Goal: Task Accomplishment & Management: Complete application form

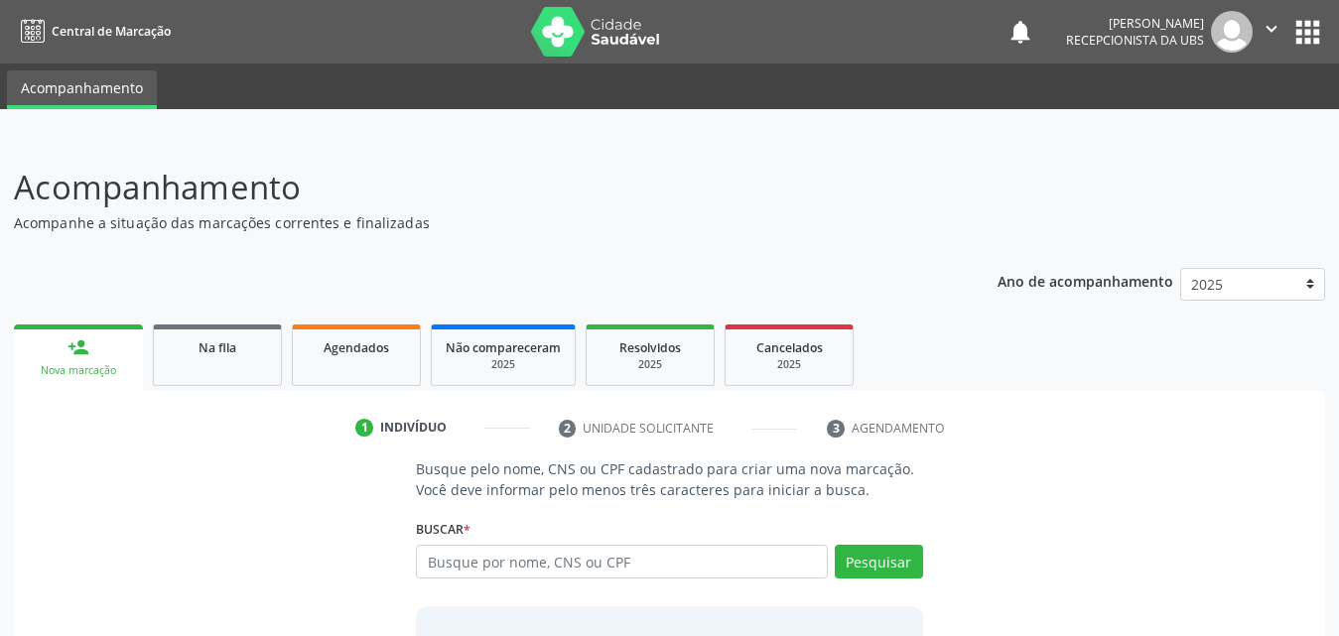
scroll to position [157, 0]
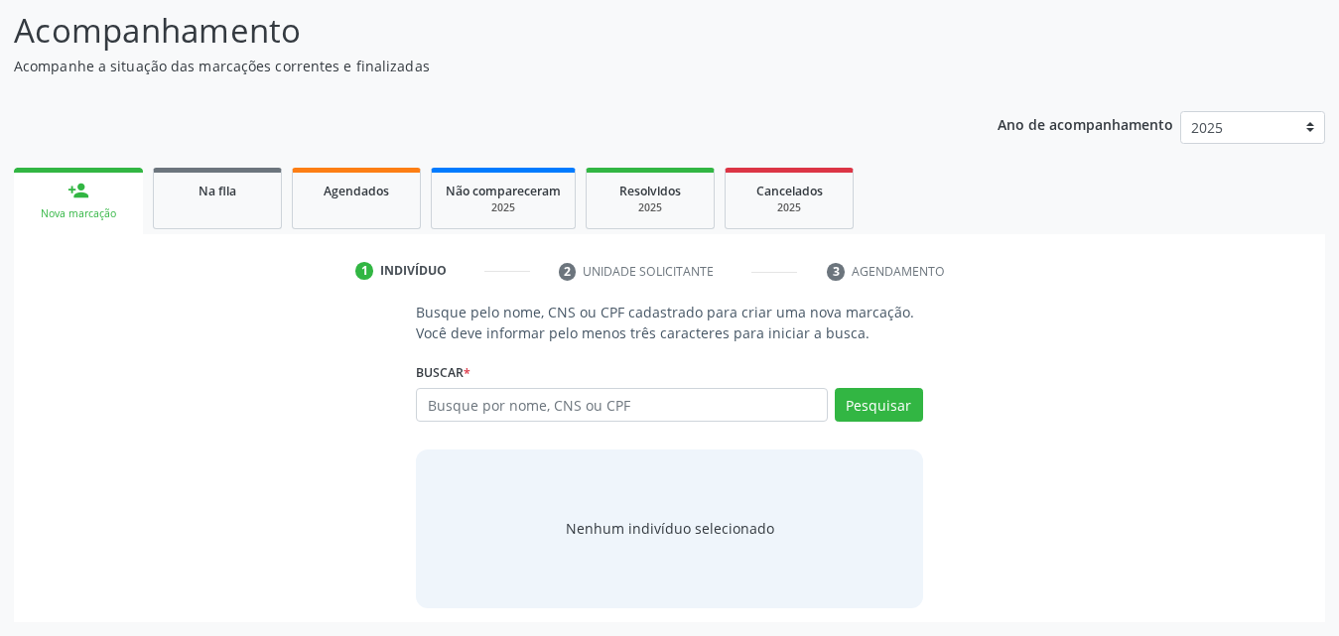
click at [589, 410] on input "text" at bounding box center [622, 405] width 412 height 34
type input "75833069491"
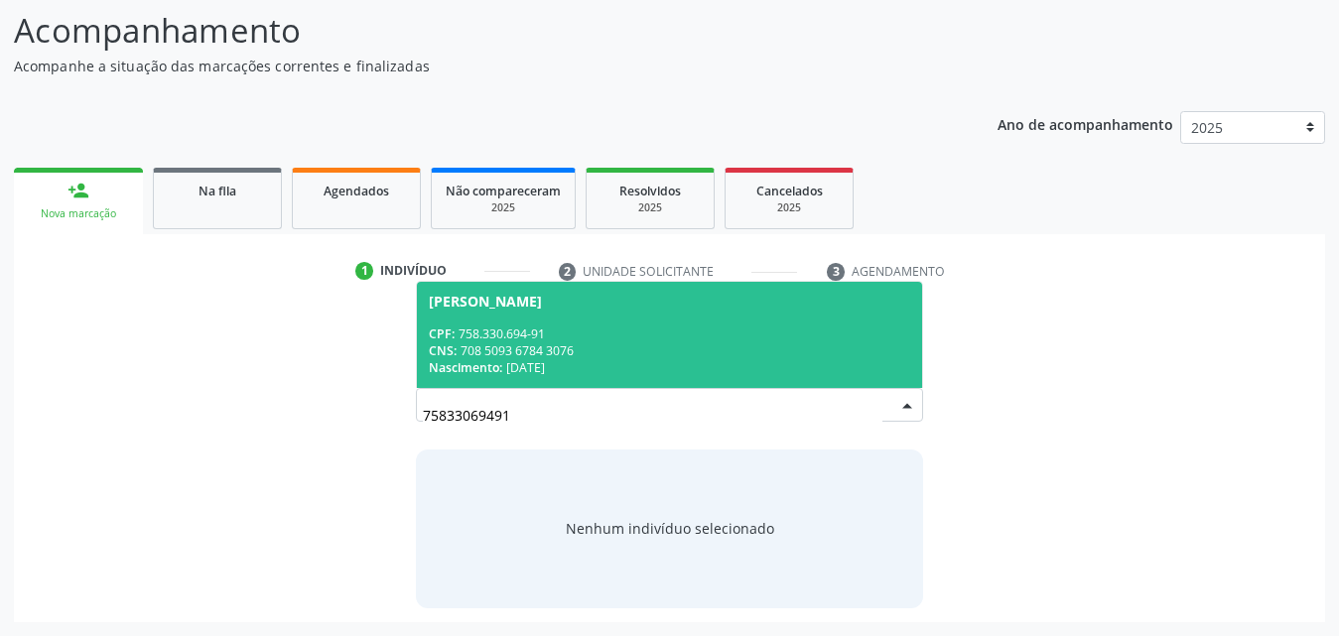
click at [530, 336] on div "CPF: 758.330.694-91" at bounding box center [670, 334] width 482 height 17
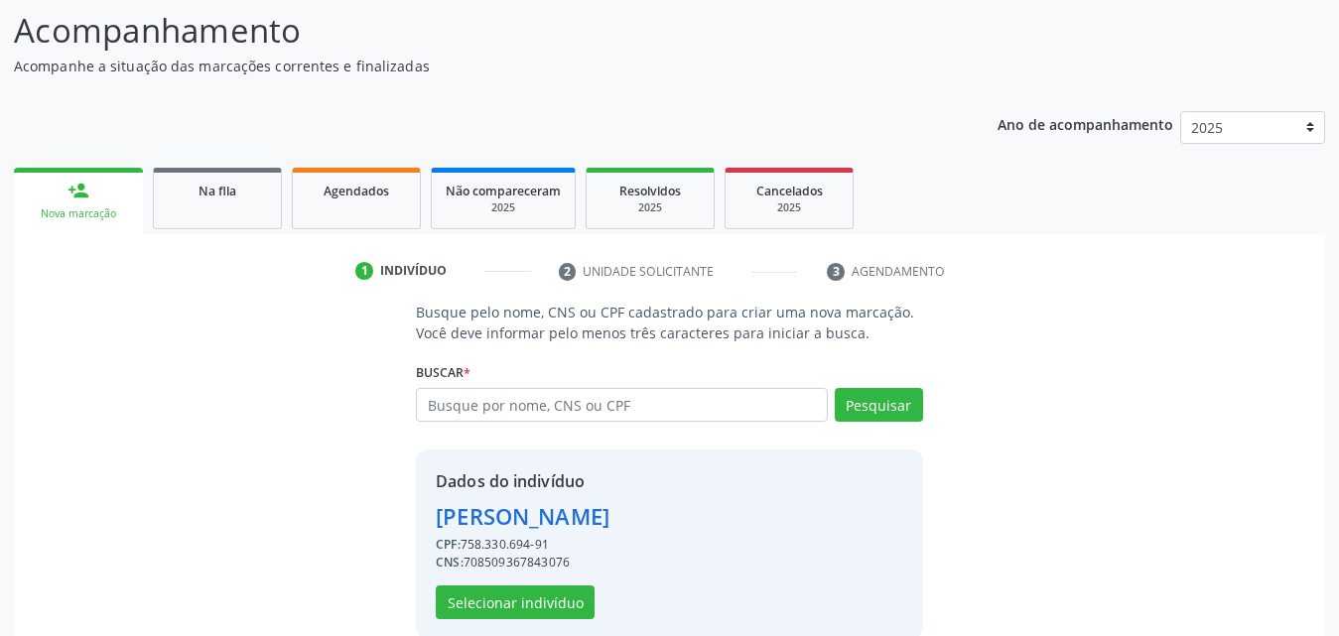
scroll to position [188, 0]
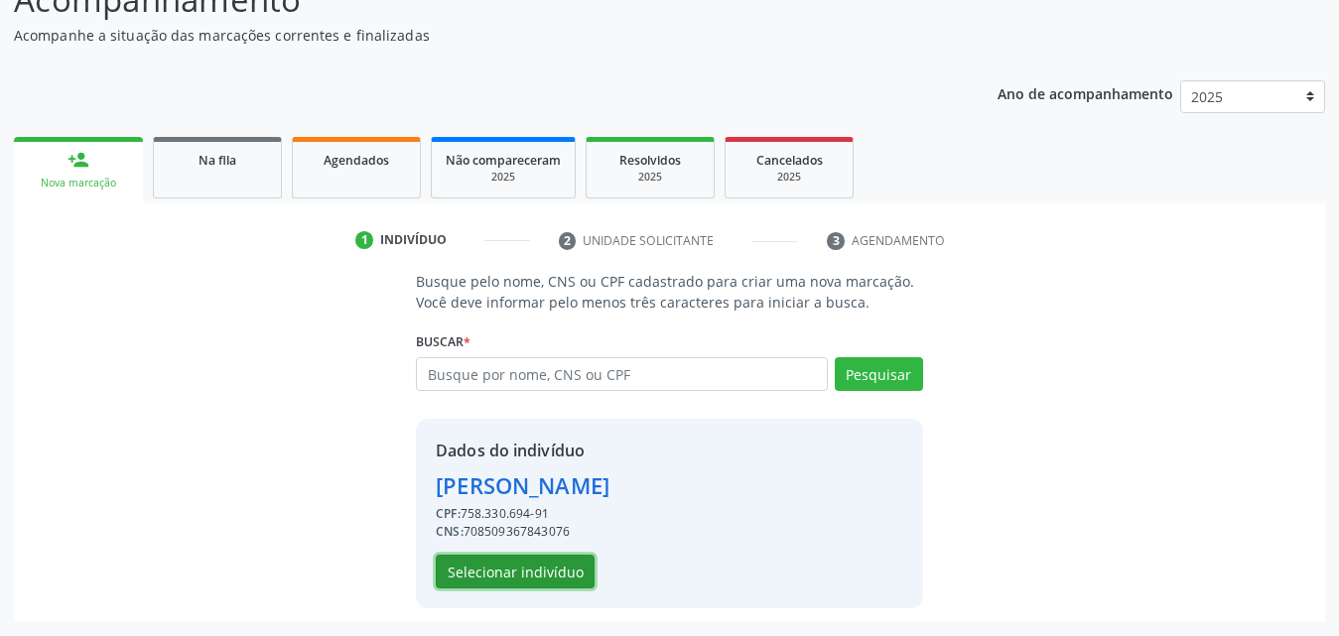
click at [511, 571] on button "Selecionar indivíduo" at bounding box center [515, 572] width 159 height 34
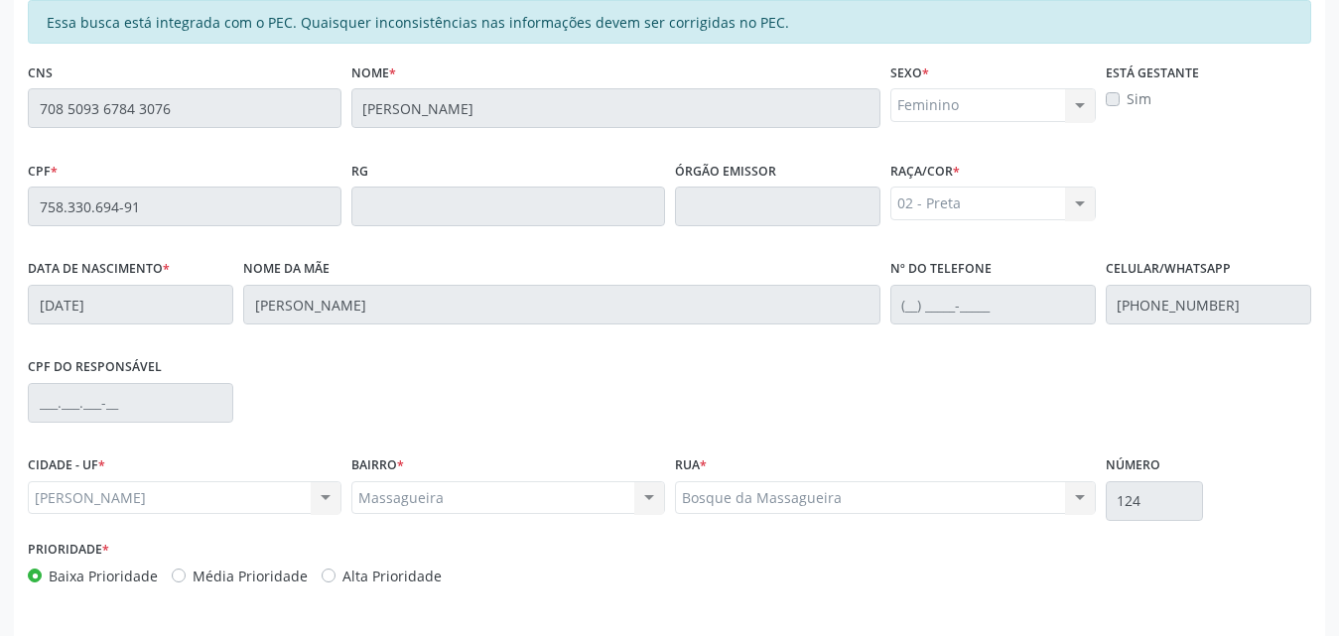
scroll to position [525, 0]
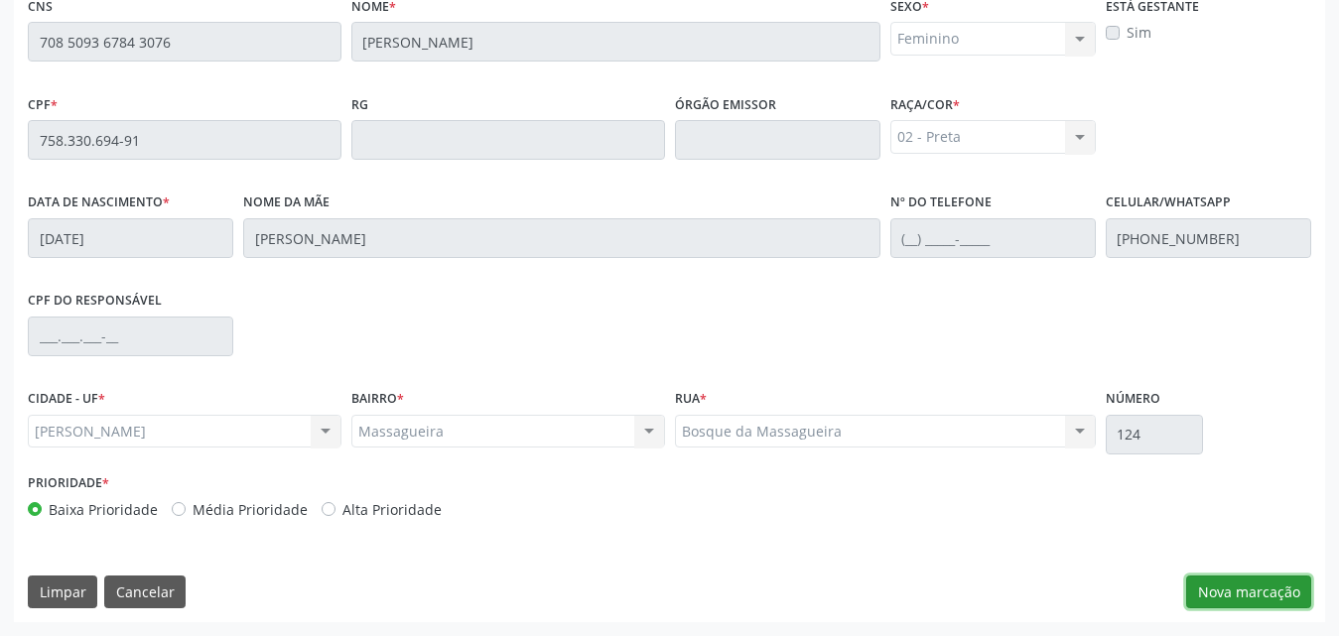
click at [1235, 590] on button "Nova marcação" at bounding box center [1248, 593] width 125 height 34
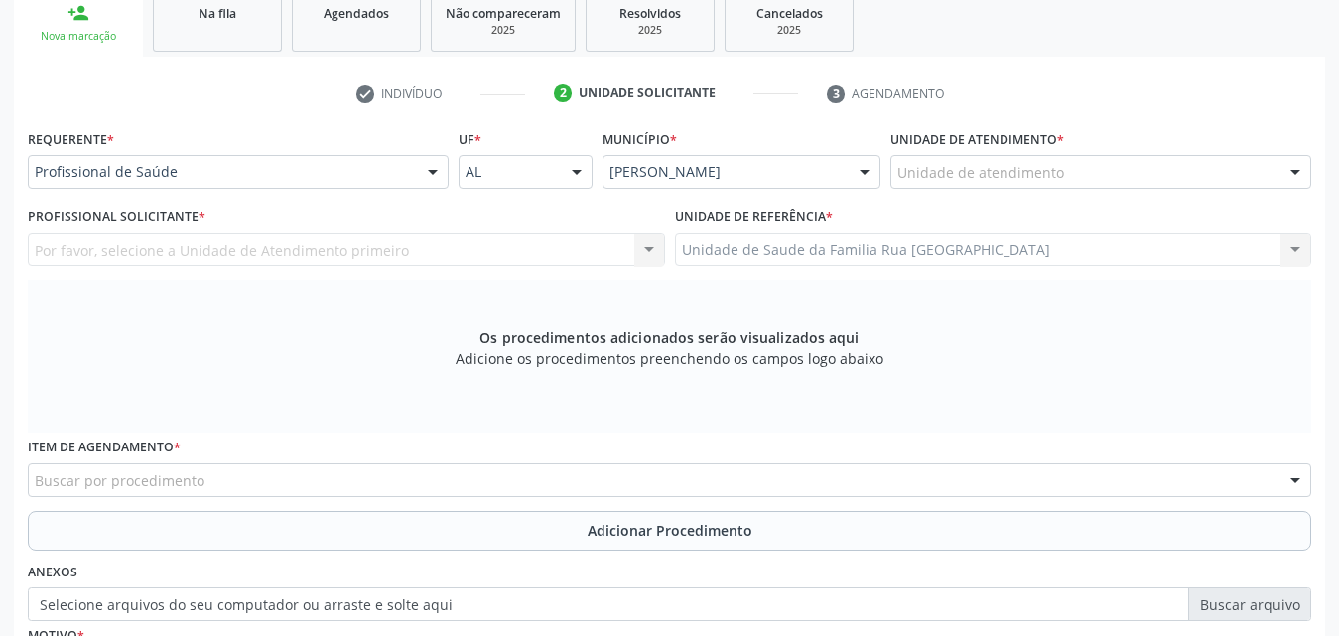
scroll to position [327, 0]
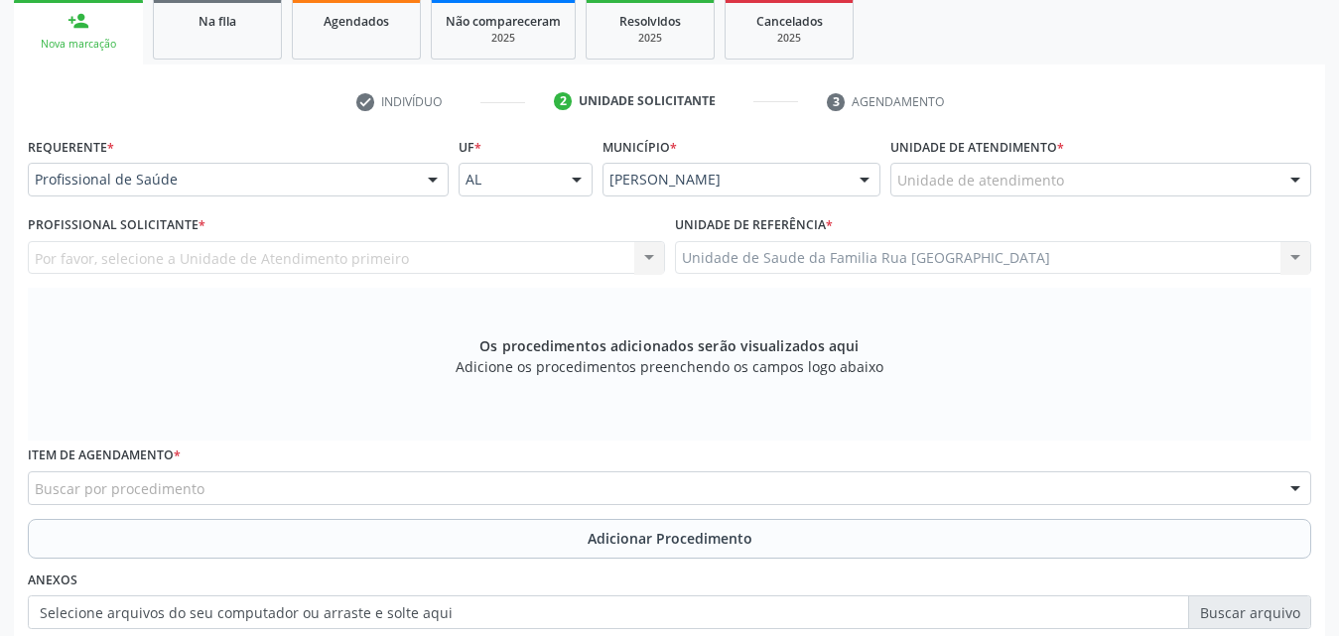
click at [1298, 184] on div at bounding box center [1296, 181] width 30 height 34
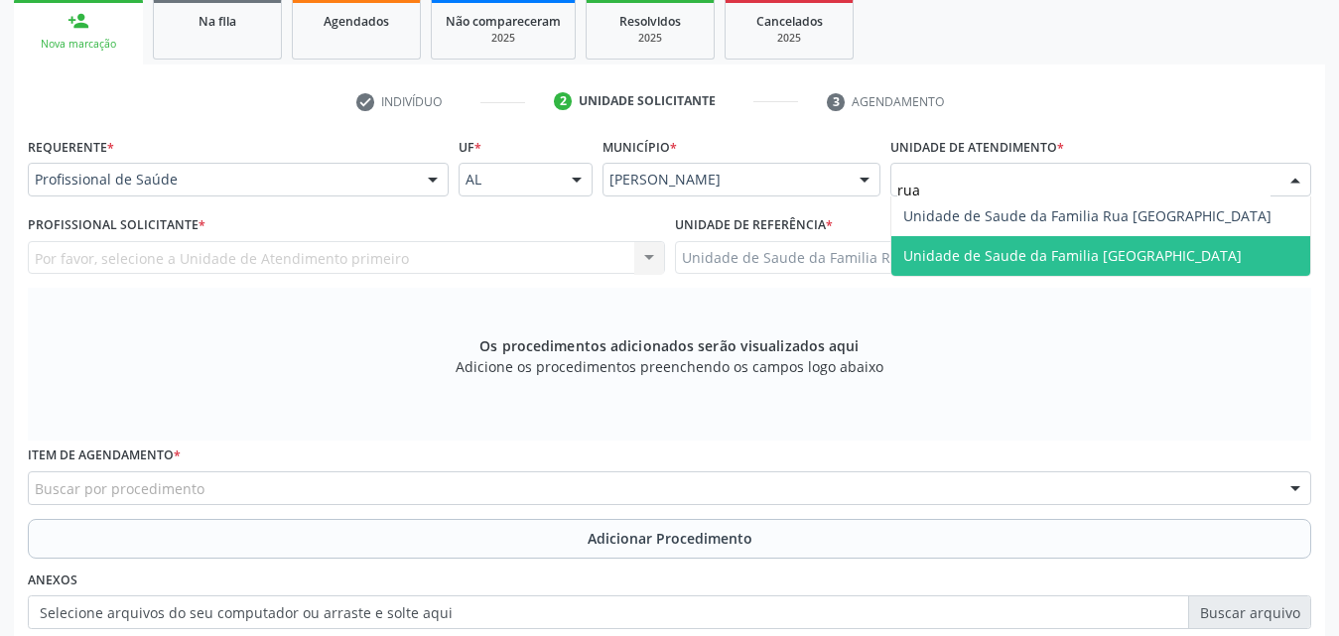
click at [1113, 247] on span "Unidade de Saude da Familia [GEOGRAPHIC_DATA]" at bounding box center [1072, 255] width 339 height 19
type input "rua"
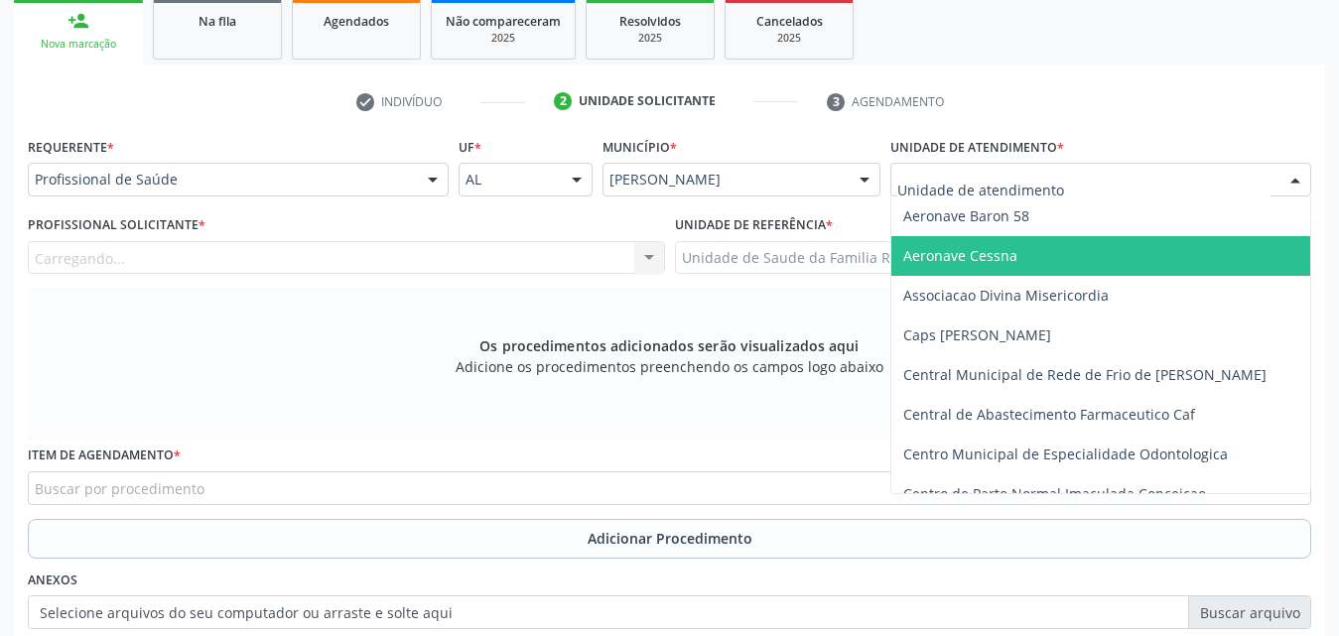
click at [1291, 177] on div at bounding box center [1296, 181] width 30 height 34
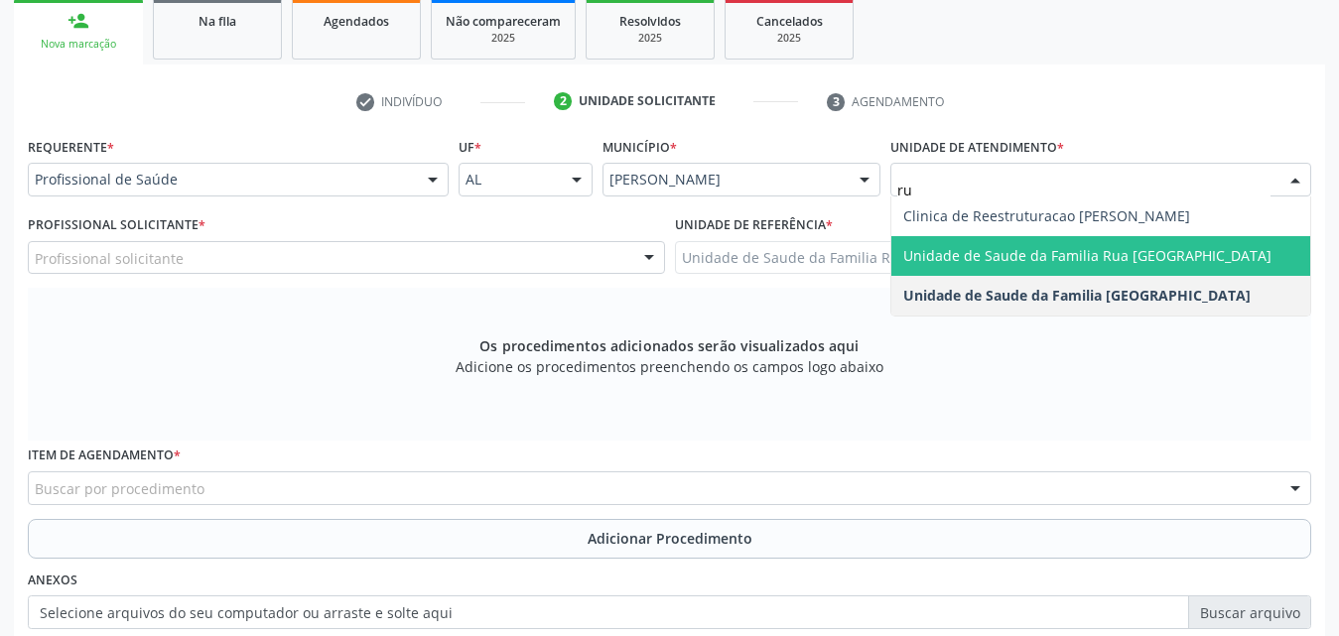
type input "rua"
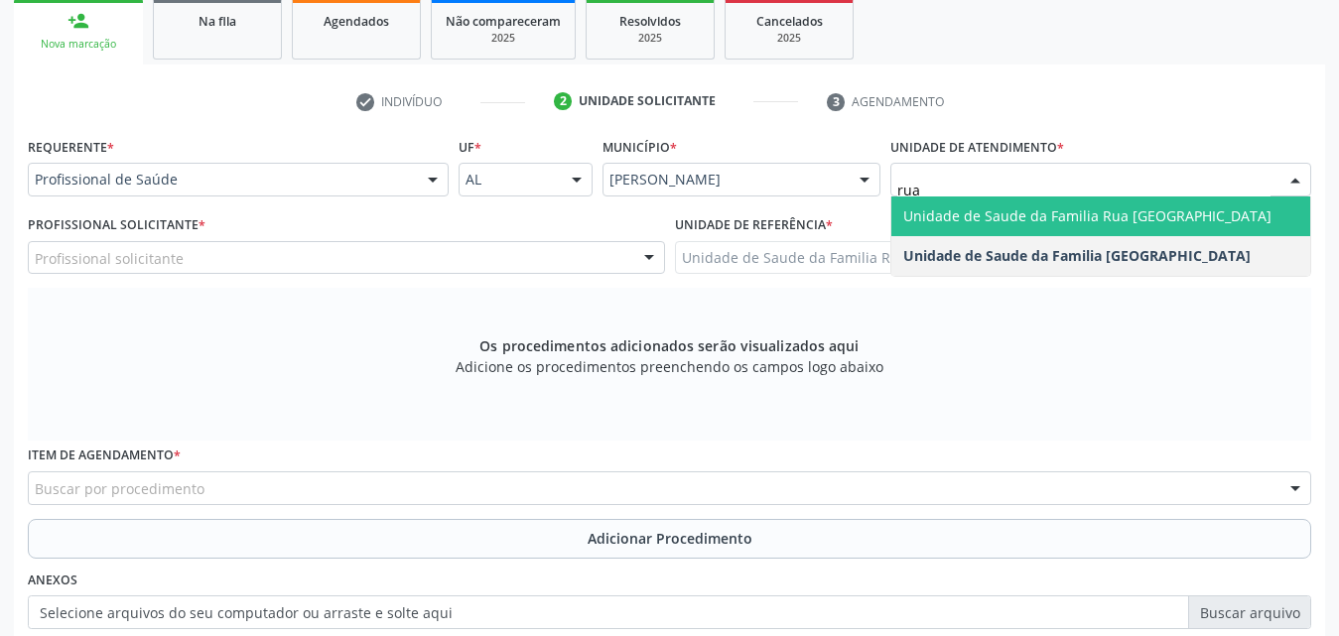
click at [1188, 207] on span "Unidade de Saude da Familia Rua [GEOGRAPHIC_DATA]" at bounding box center [1087, 216] width 368 height 19
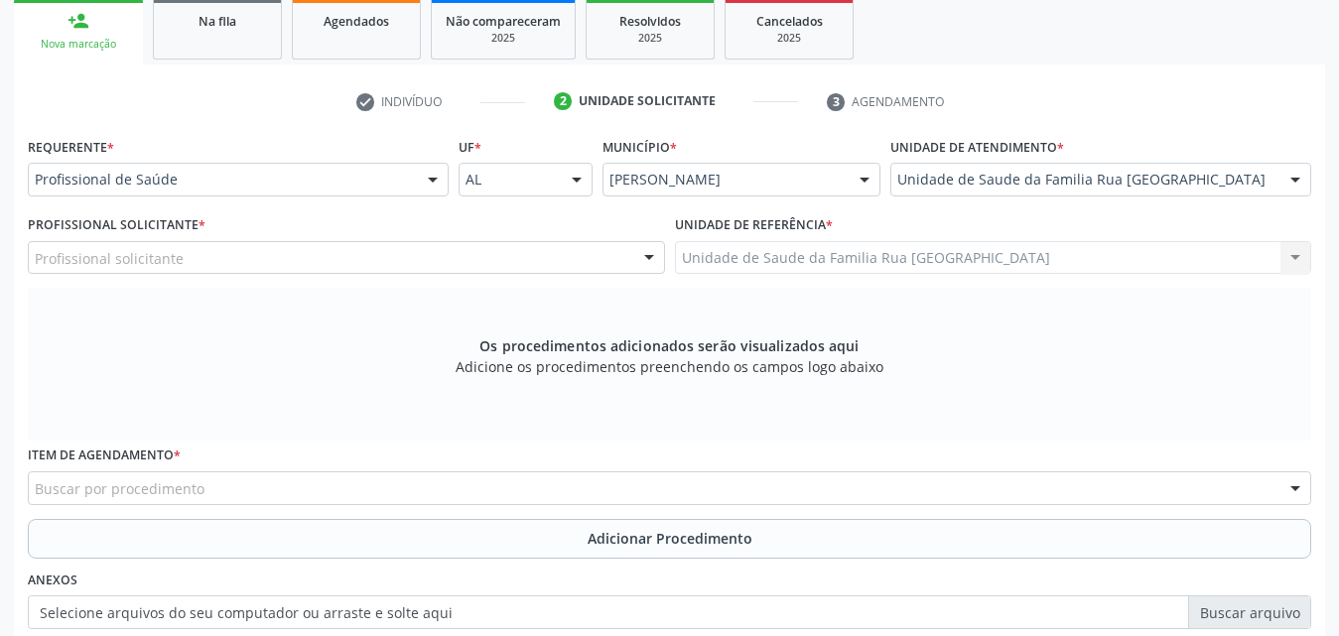
click at [249, 260] on div "Profissional solicitante" at bounding box center [346, 258] width 637 height 34
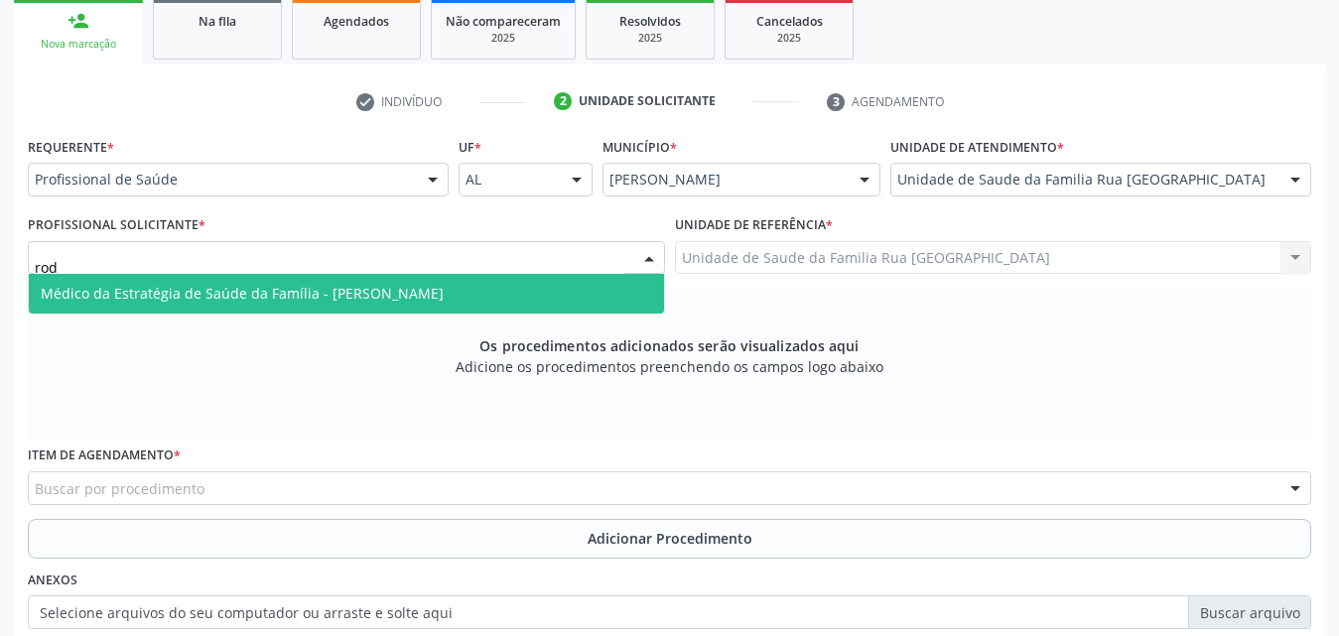
type input "rodr"
click at [190, 294] on span "Médico da Estratégia de Saúde da Família - [PERSON_NAME]" at bounding box center [242, 293] width 403 height 19
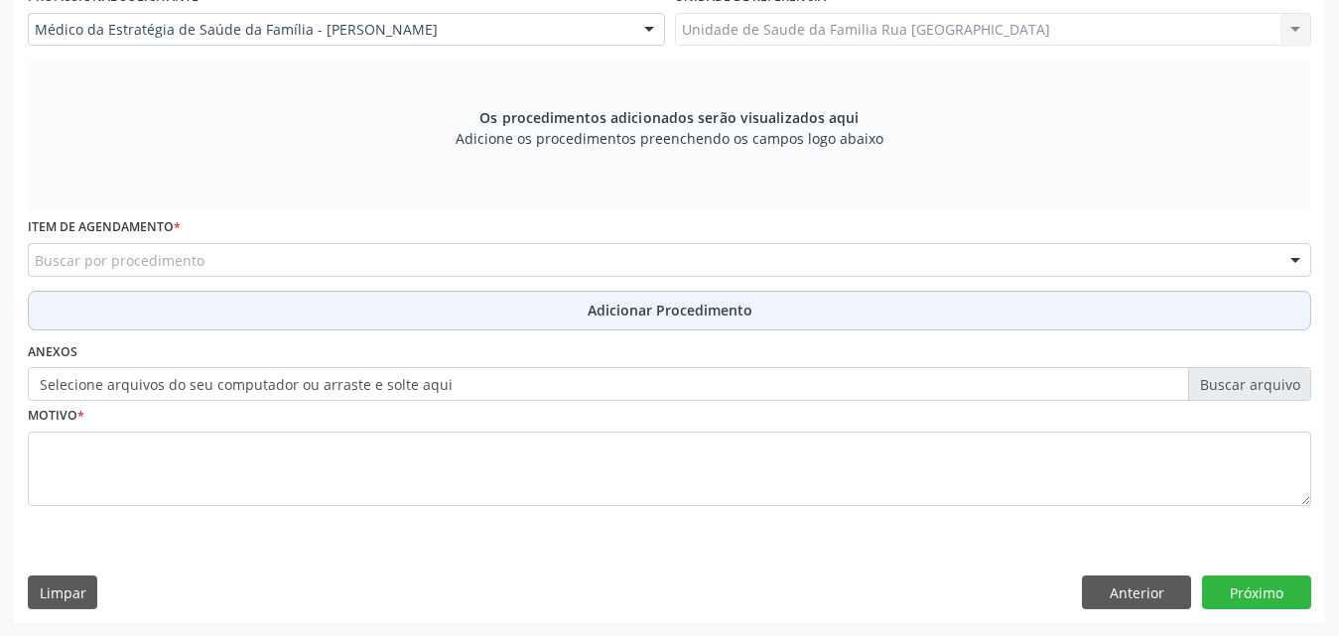
scroll to position [556, 0]
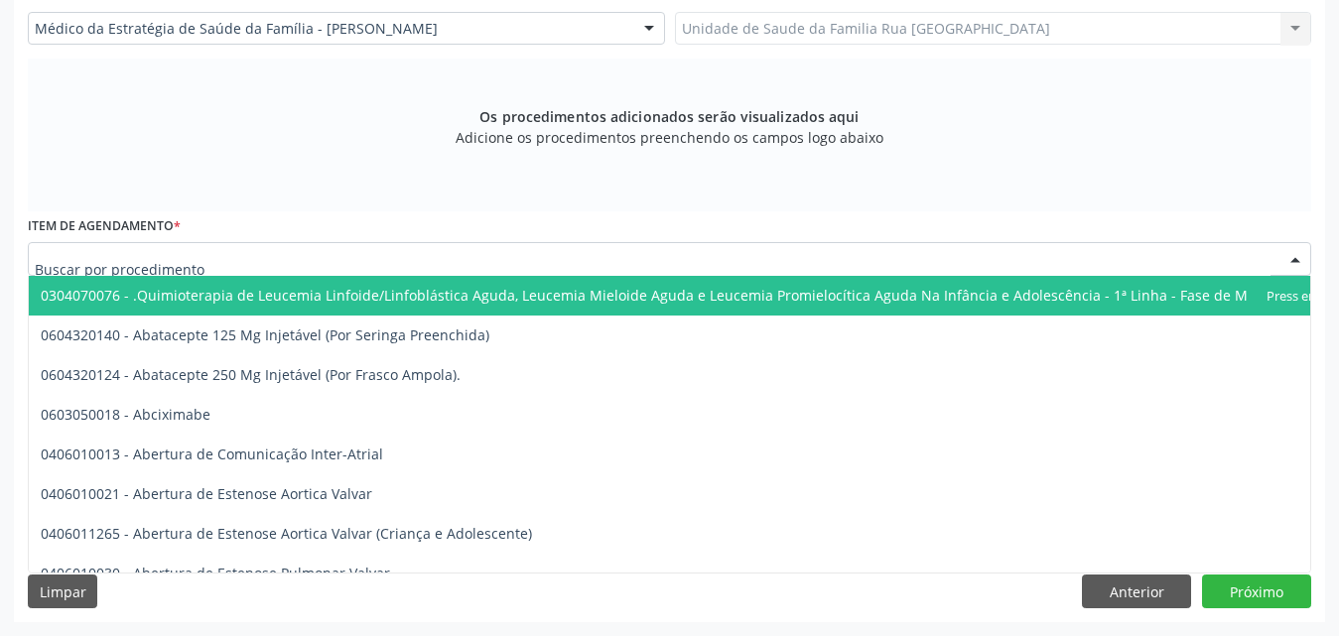
click at [307, 259] on div at bounding box center [670, 259] width 1284 height 34
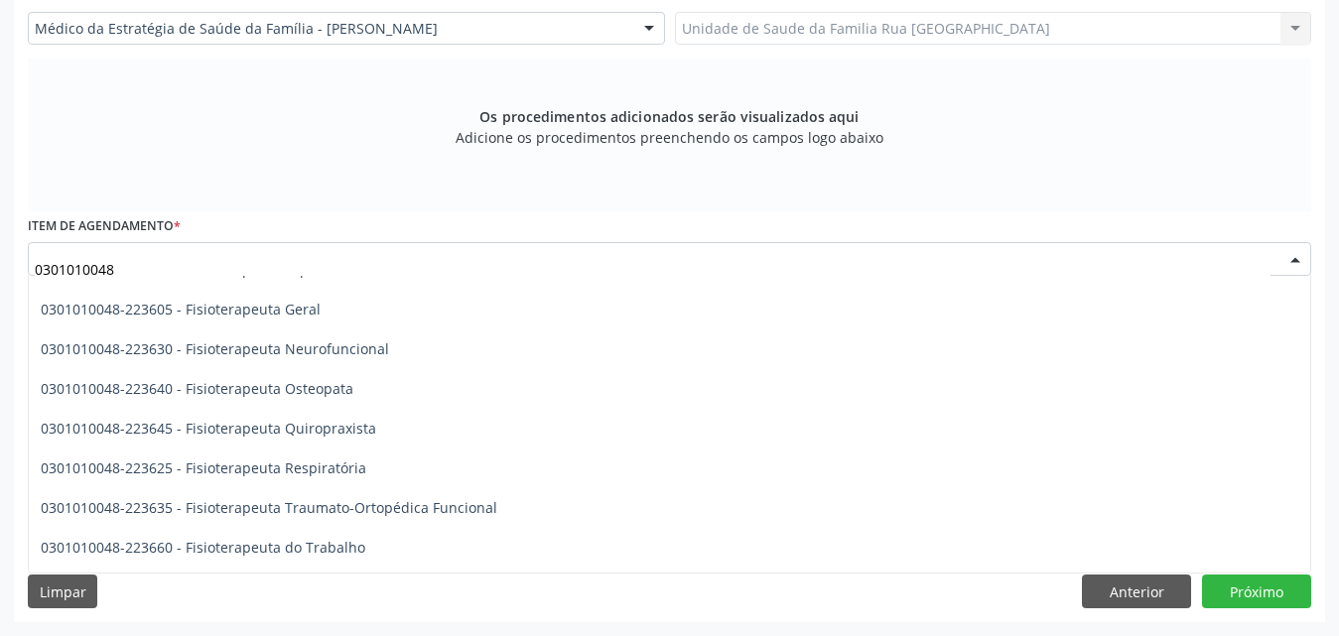
scroll to position [2026, 0]
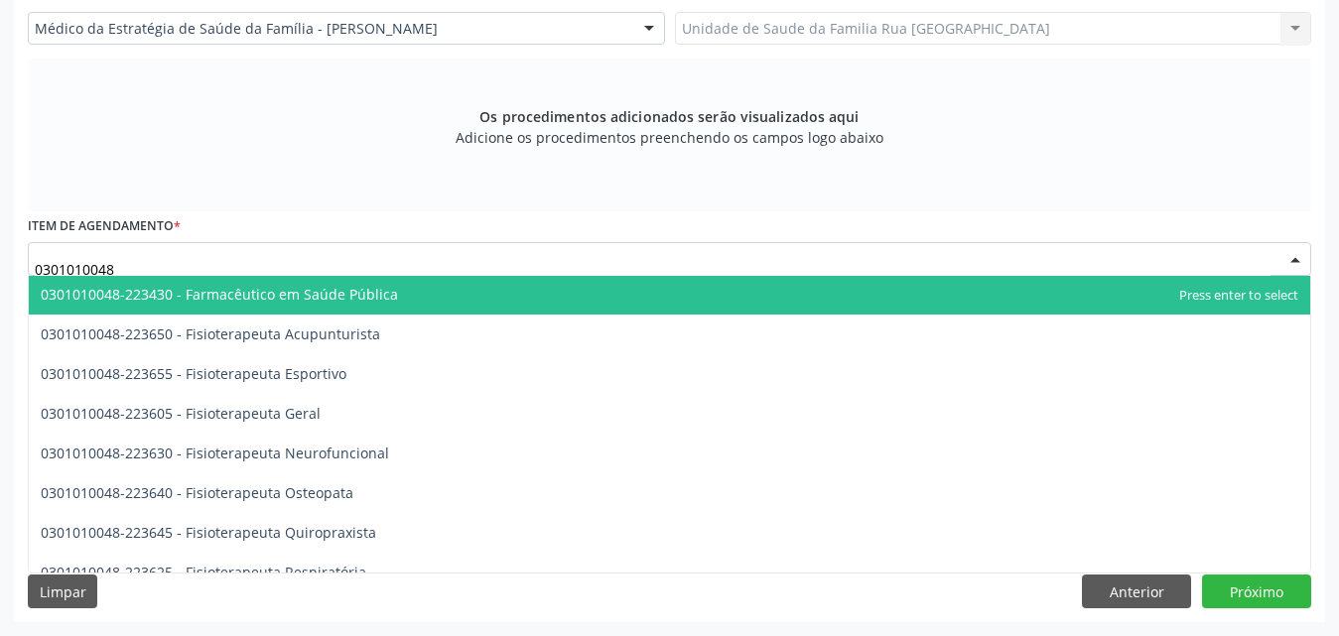
click at [333, 265] on input "0301010048" at bounding box center [653, 269] width 1236 height 40
type input "0"
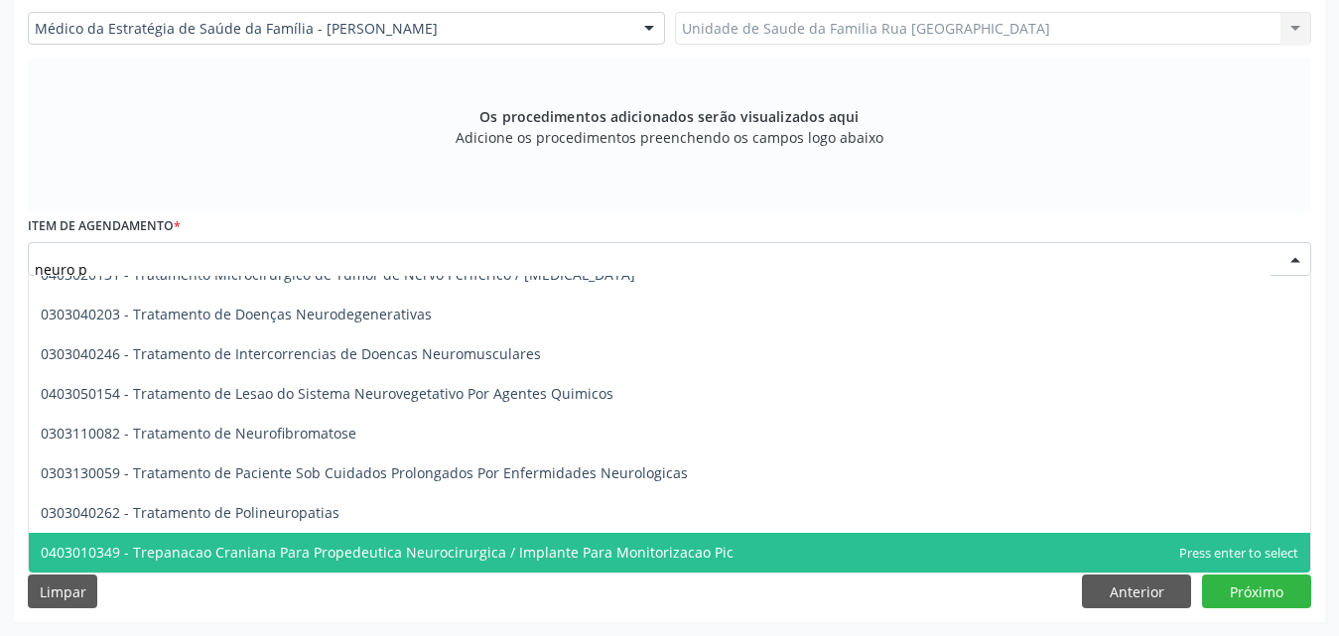
scroll to position [0, 0]
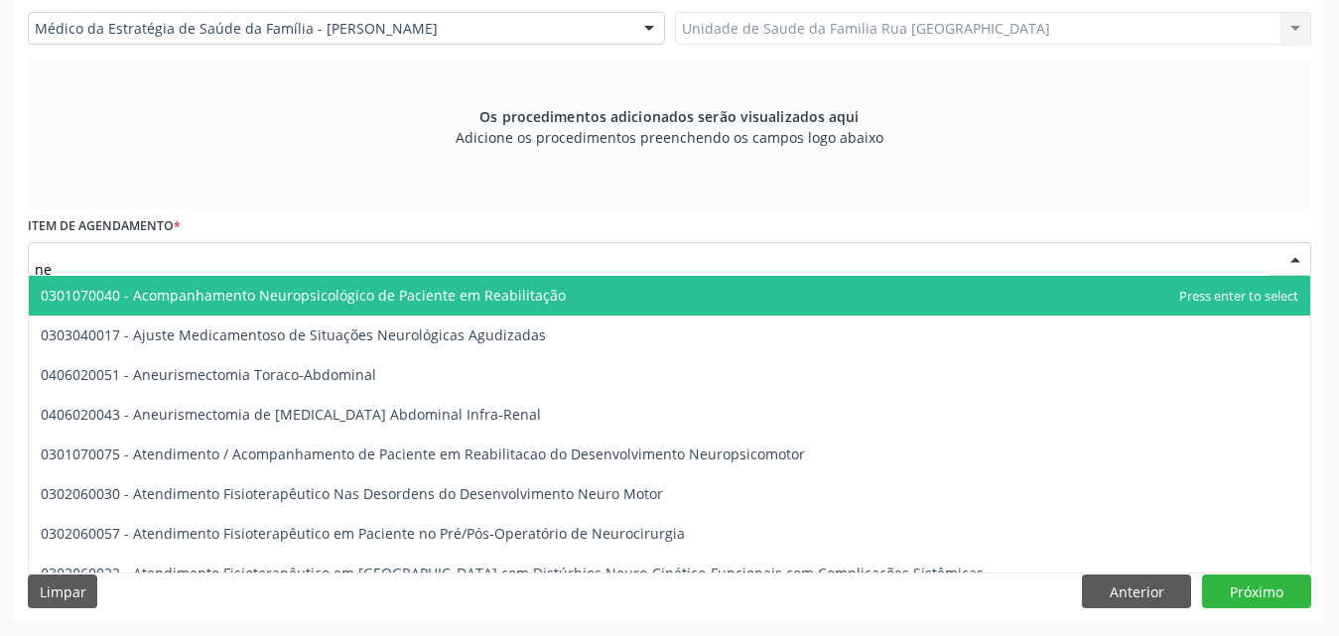
type input "n"
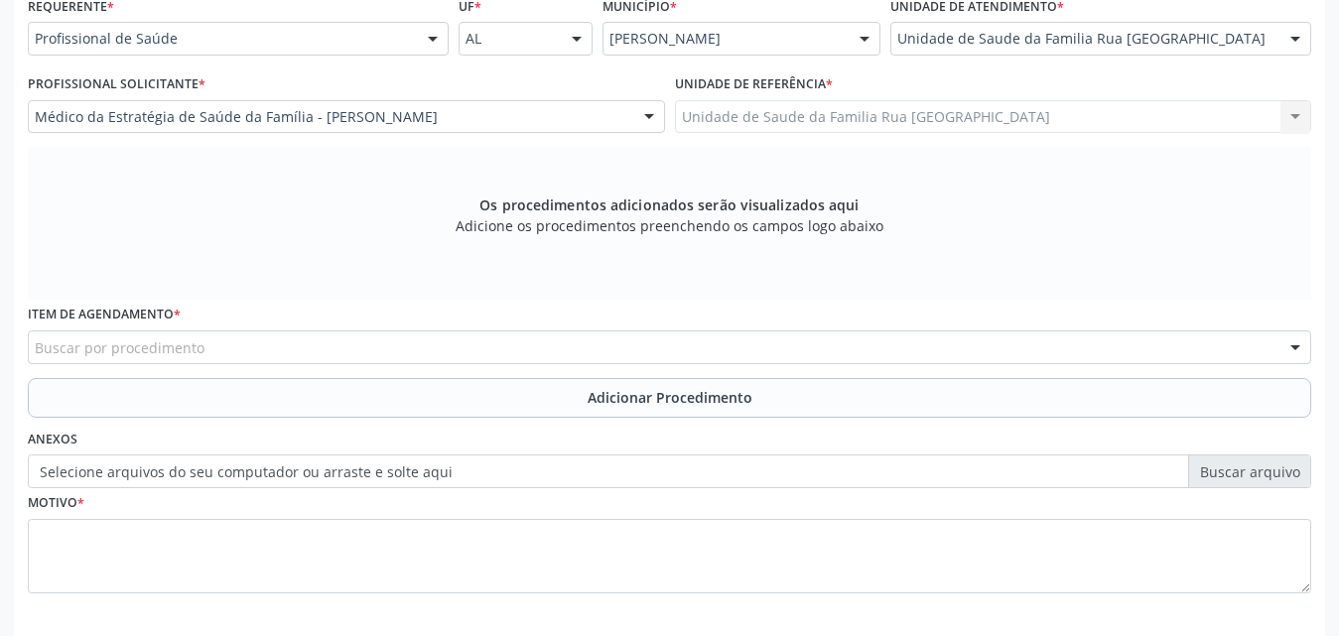
scroll to position [556, 0]
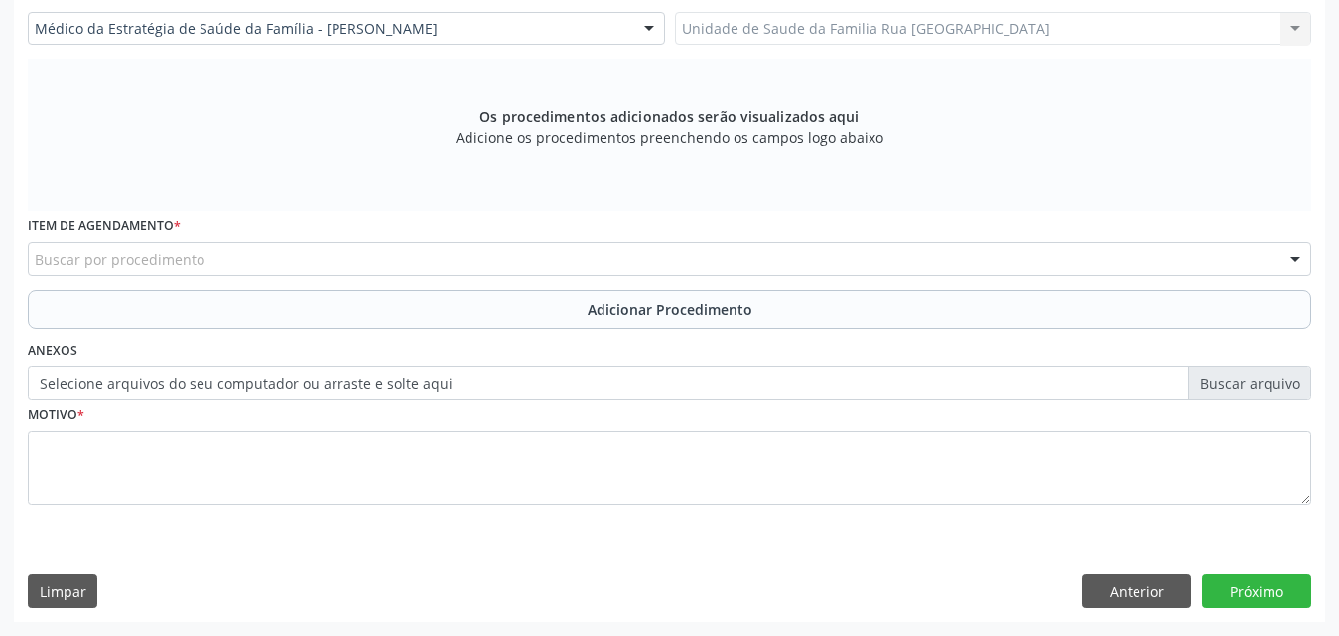
click at [444, 257] on div "Buscar por procedimento" at bounding box center [670, 259] width 1284 height 34
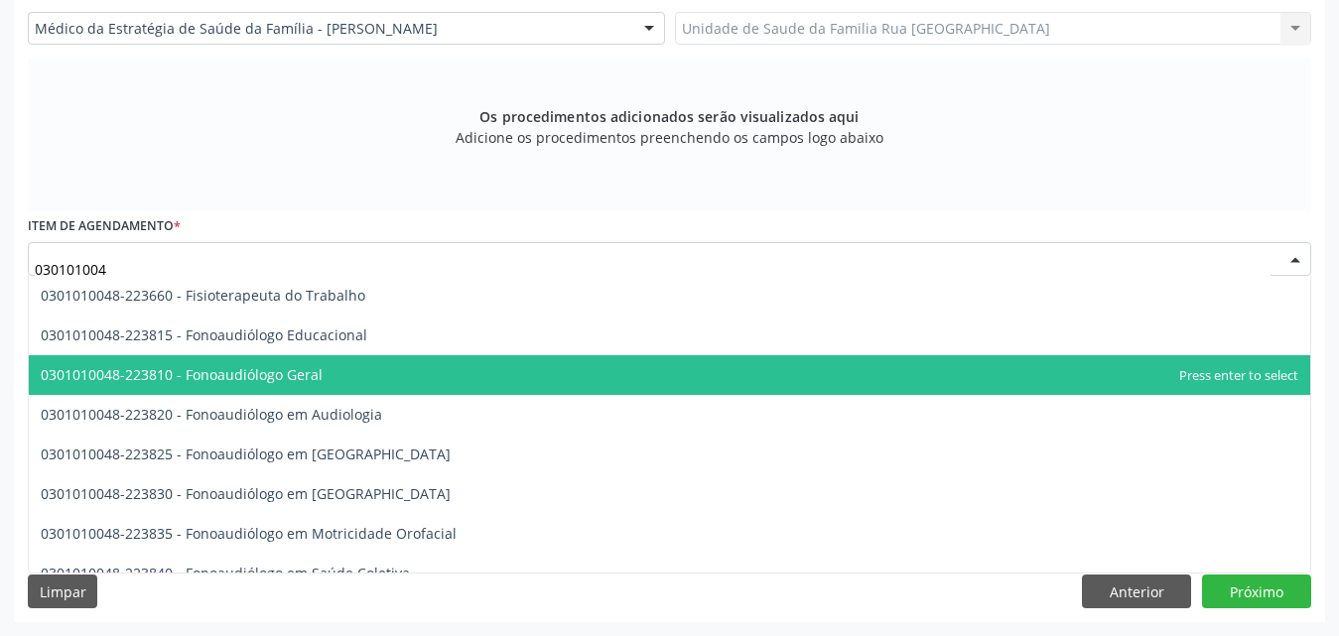
type input "0301010048"
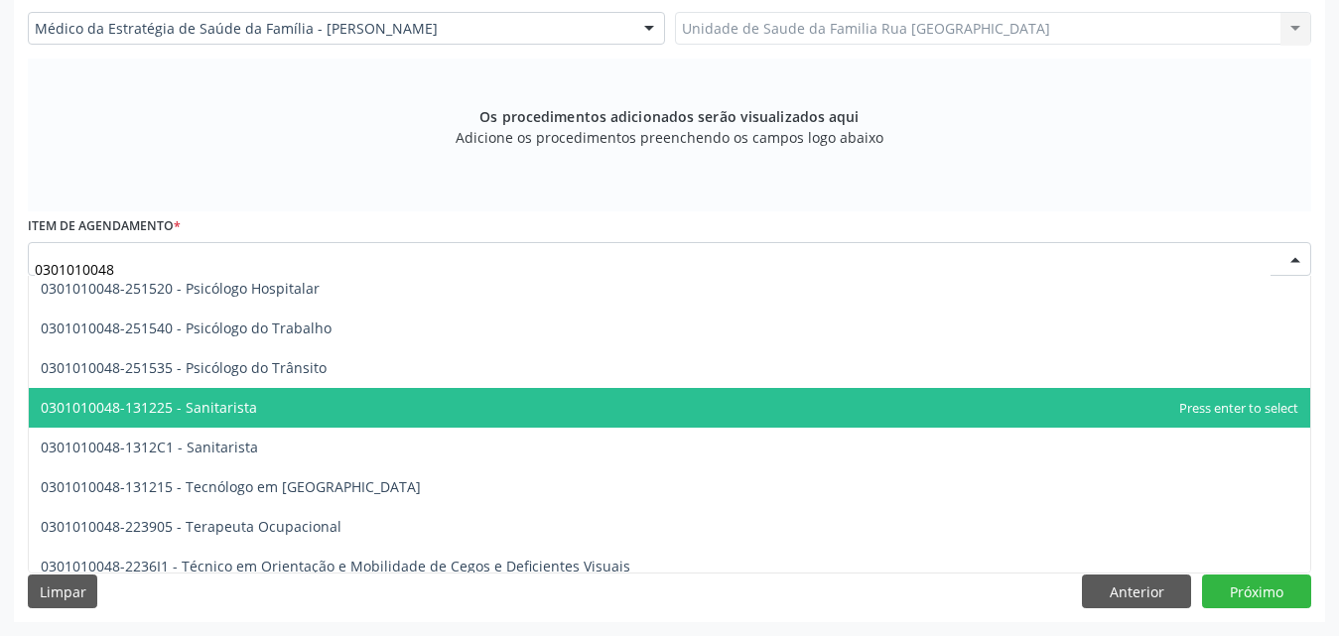
scroll to position [3317, 0]
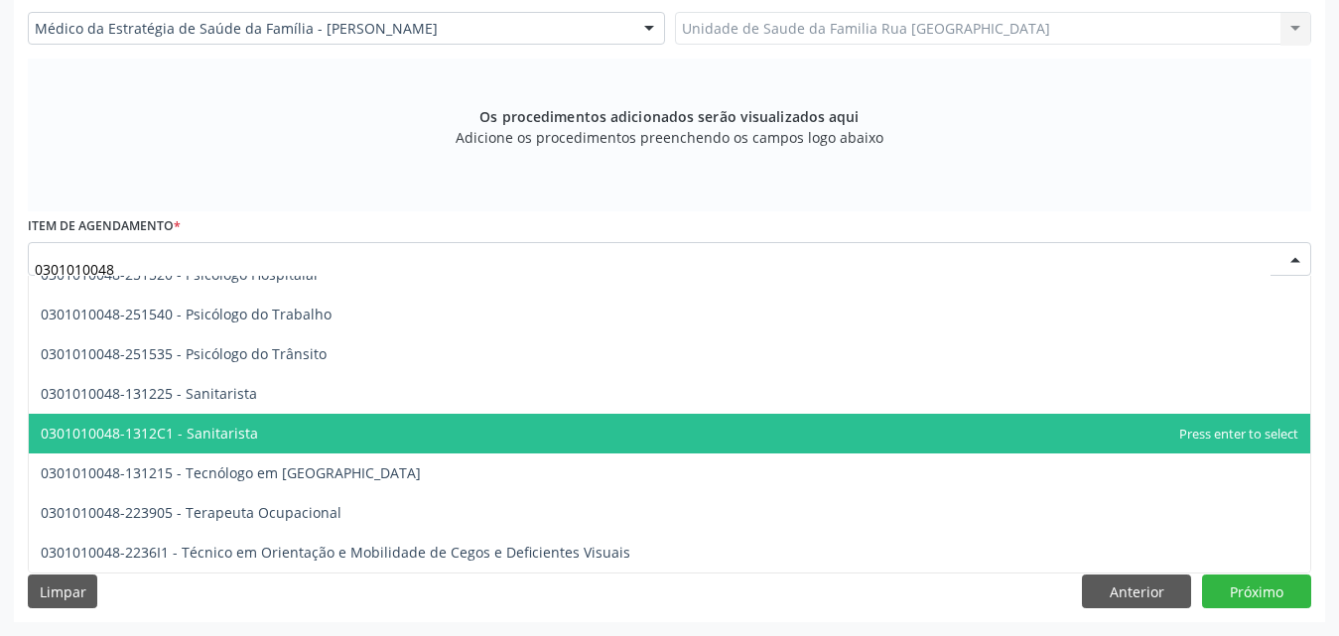
click at [1002, 173] on div "Os procedimentos adicionados serão visualizados aqui Adicione os procedimentos …" at bounding box center [670, 135] width 1284 height 153
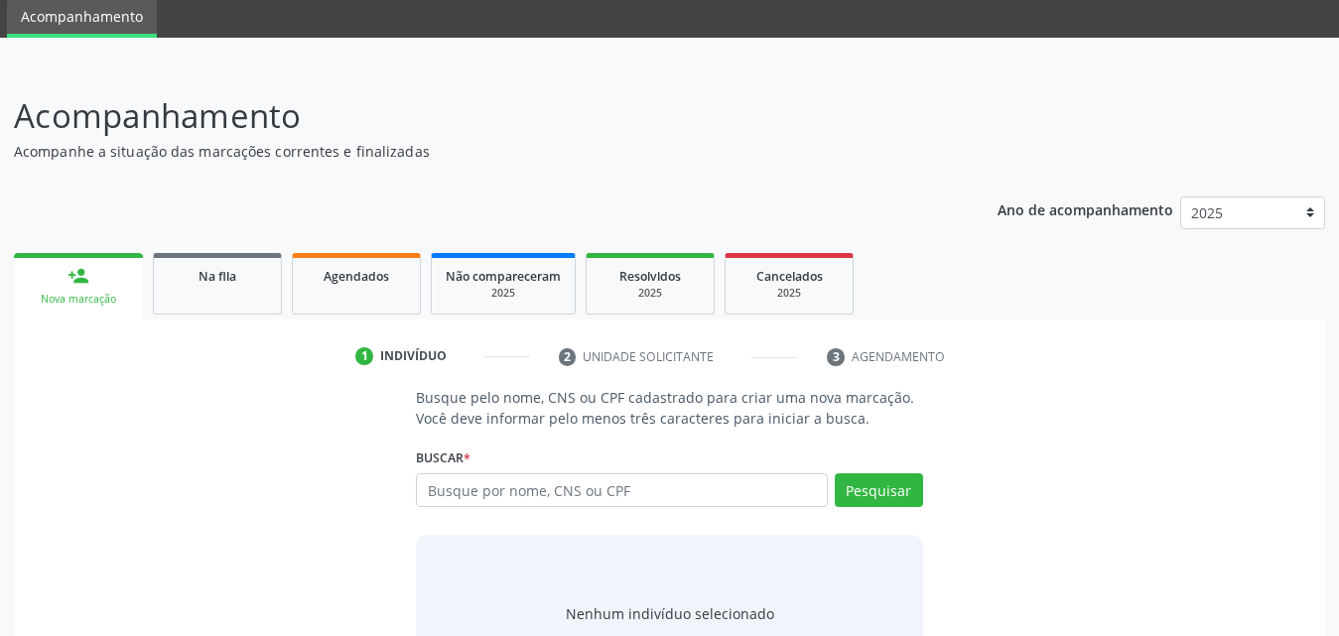
scroll to position [157, 0]
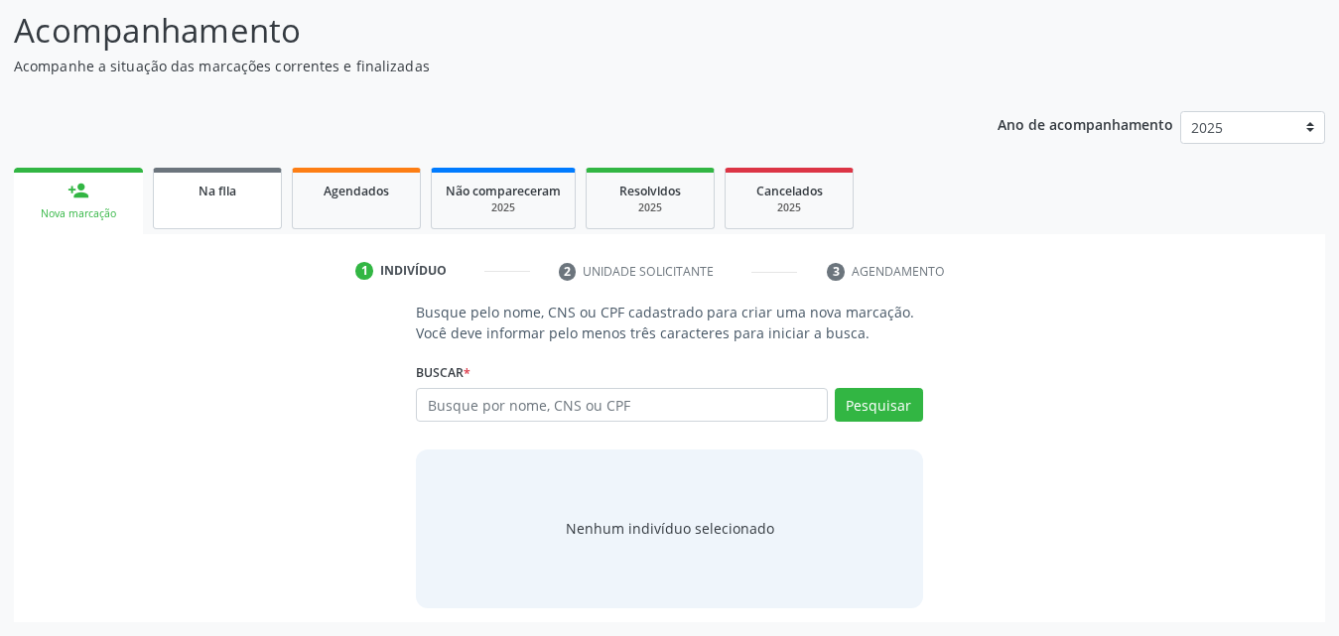
click at [247, 205] on link "Na fila" at bounding box center [217, 199] width 129 height 62
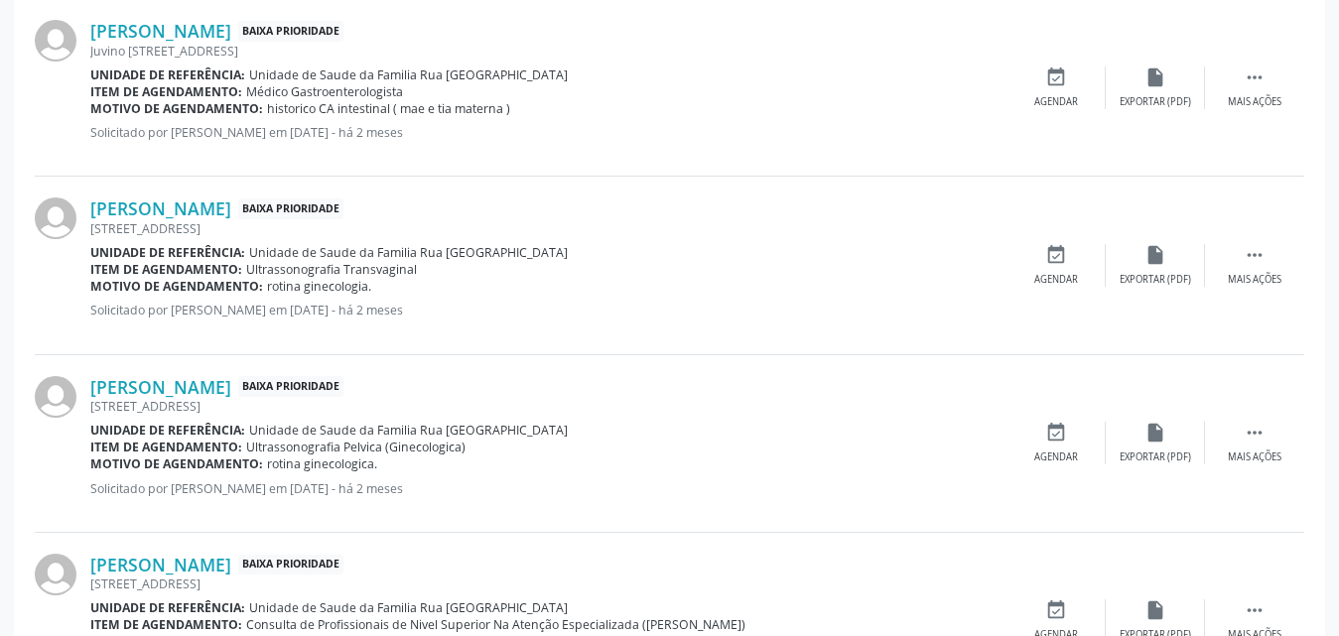
scroll to position [2813, 0]
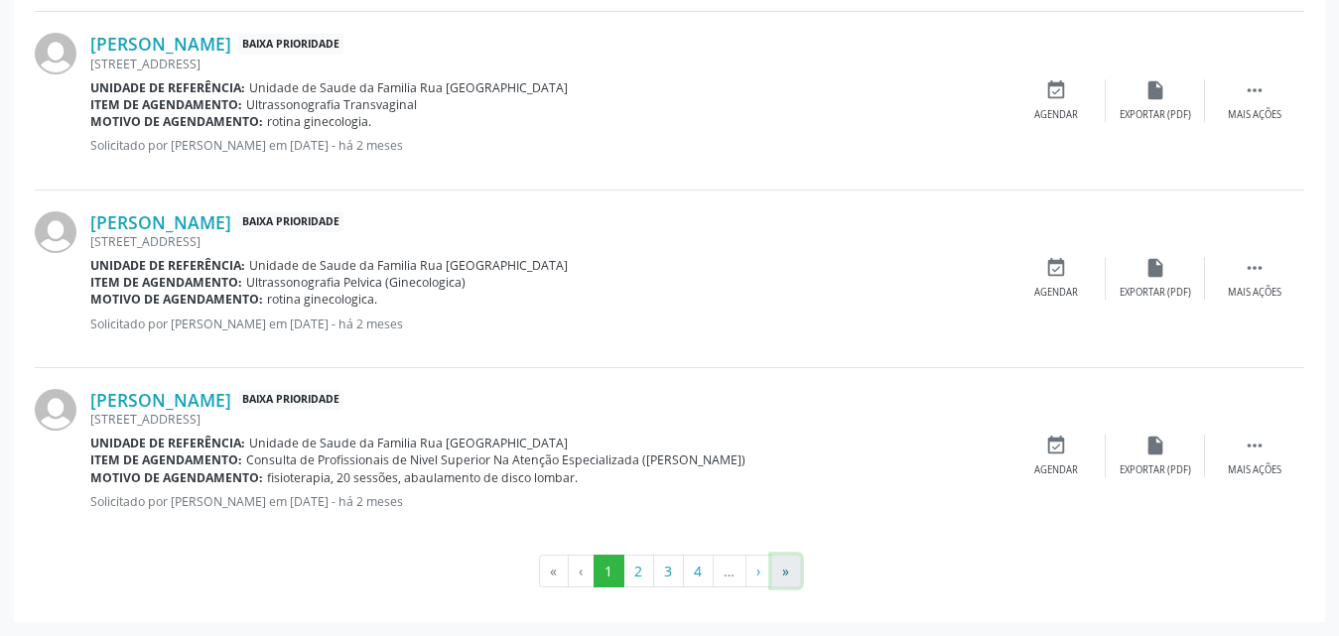
click at [784, 569] on button "»" at bounding box center [786, 572] width 30 height 34
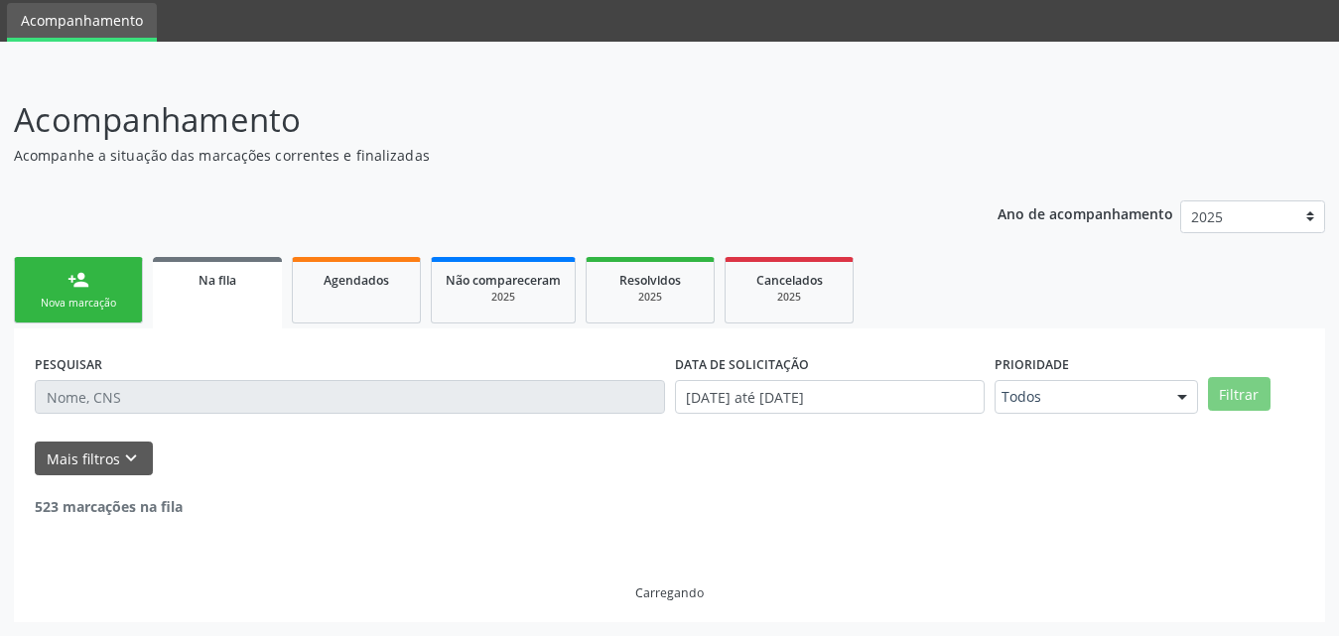
scroll to position [2497, 0]
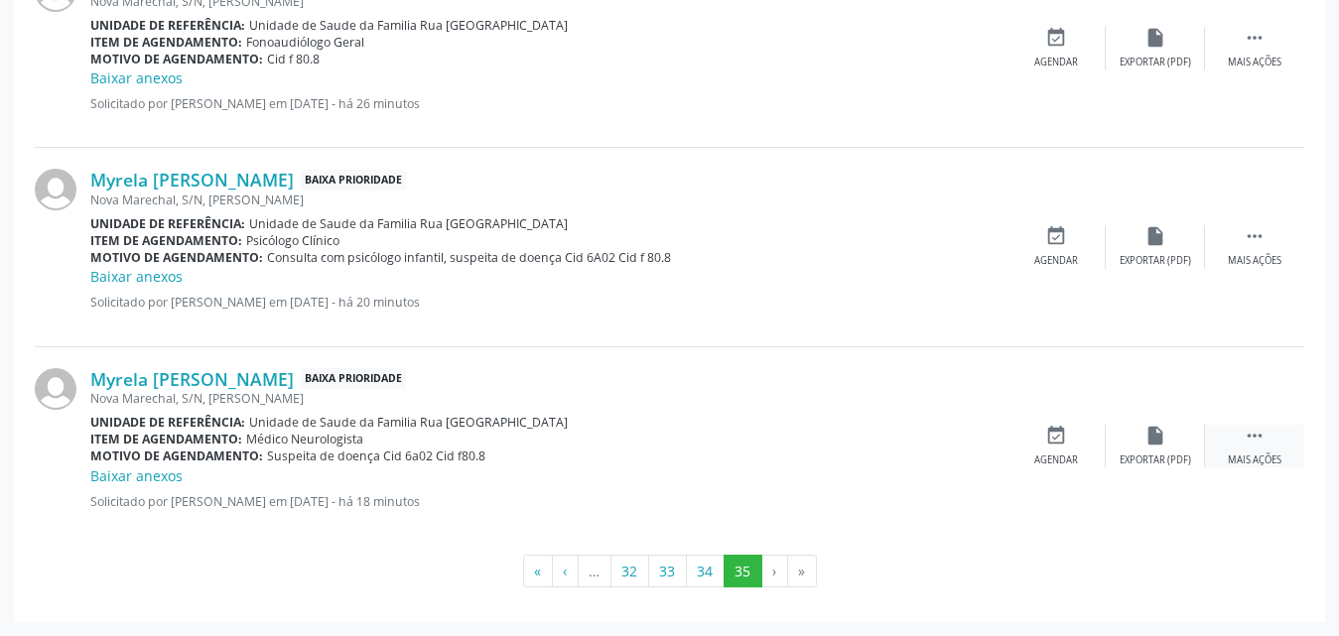
click at [1254, 447] on div " Mais ações" at bounding box center [1254, 446] width 99 height 43
click at [1175, 464] on div "edit Editar" at bounding box center [1155, 446] width 99 height 43
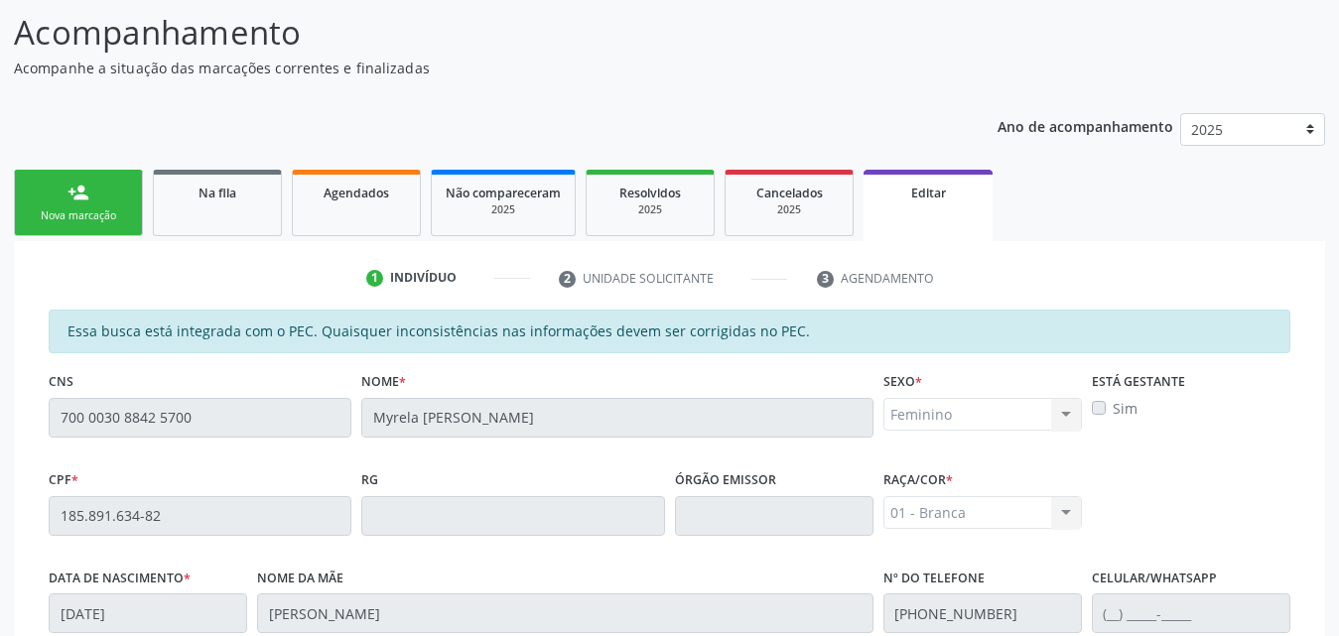
scroll to position [0, 0]
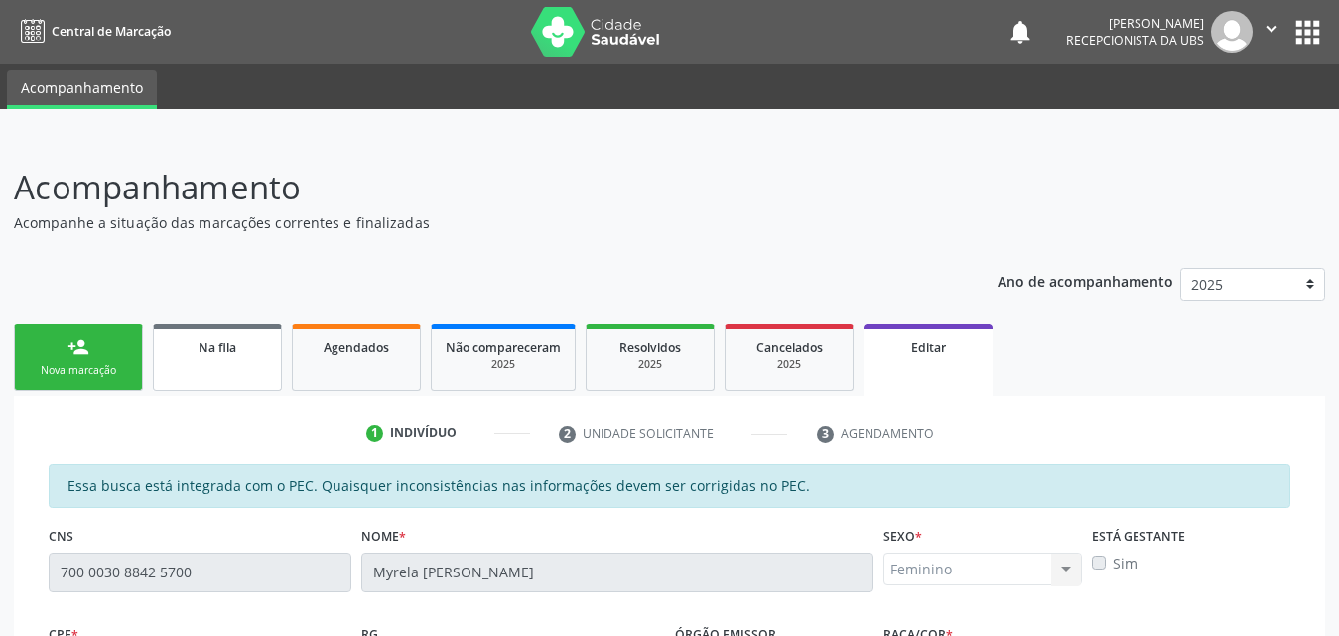
click at [229, 343] on span "Na fila" at bounding box center [218, 348] width 38 height 17
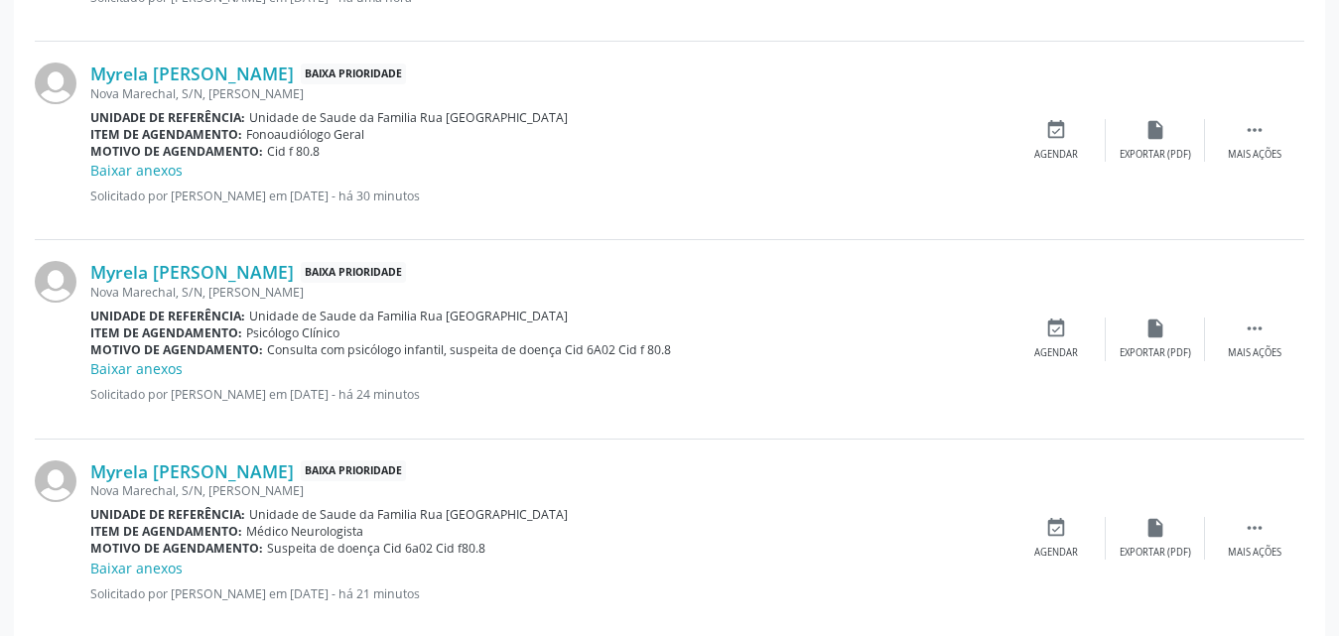
scroll to position [2497, 0]
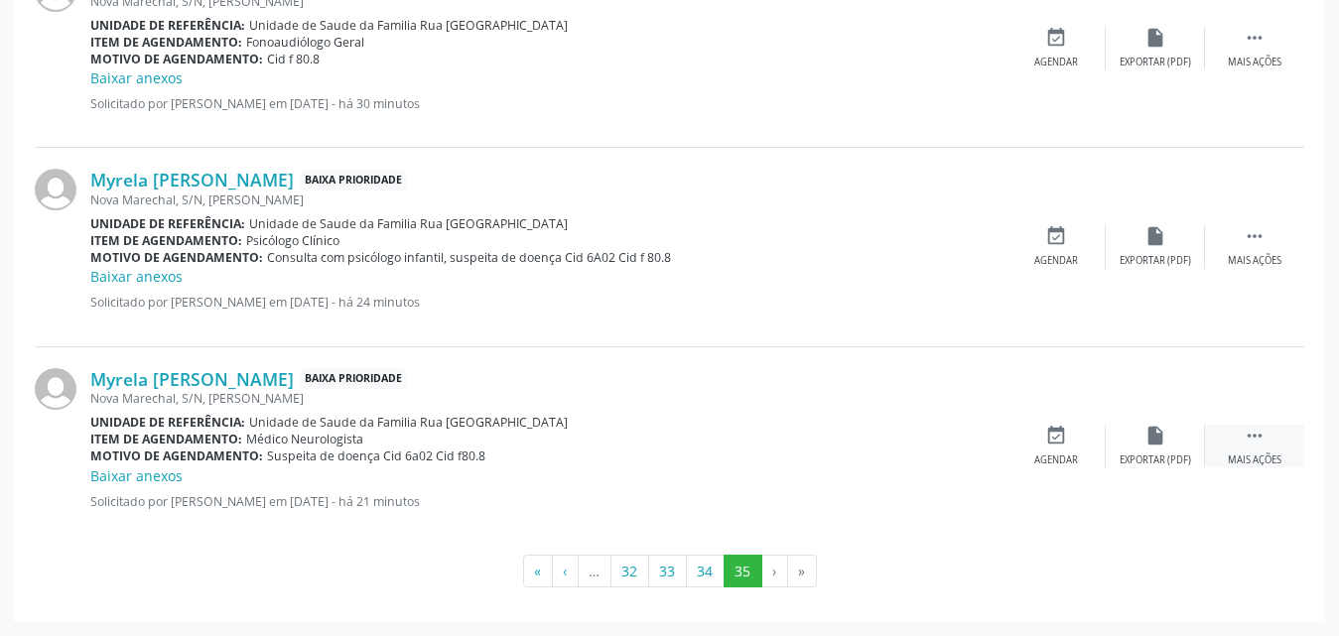
click at [1251, 436] on icon "" at bounding box center [1255, 436] width 22 height 22
click at [1162, 465] on div "Editar" at bounding box center [1156, 461] width 32 height 14
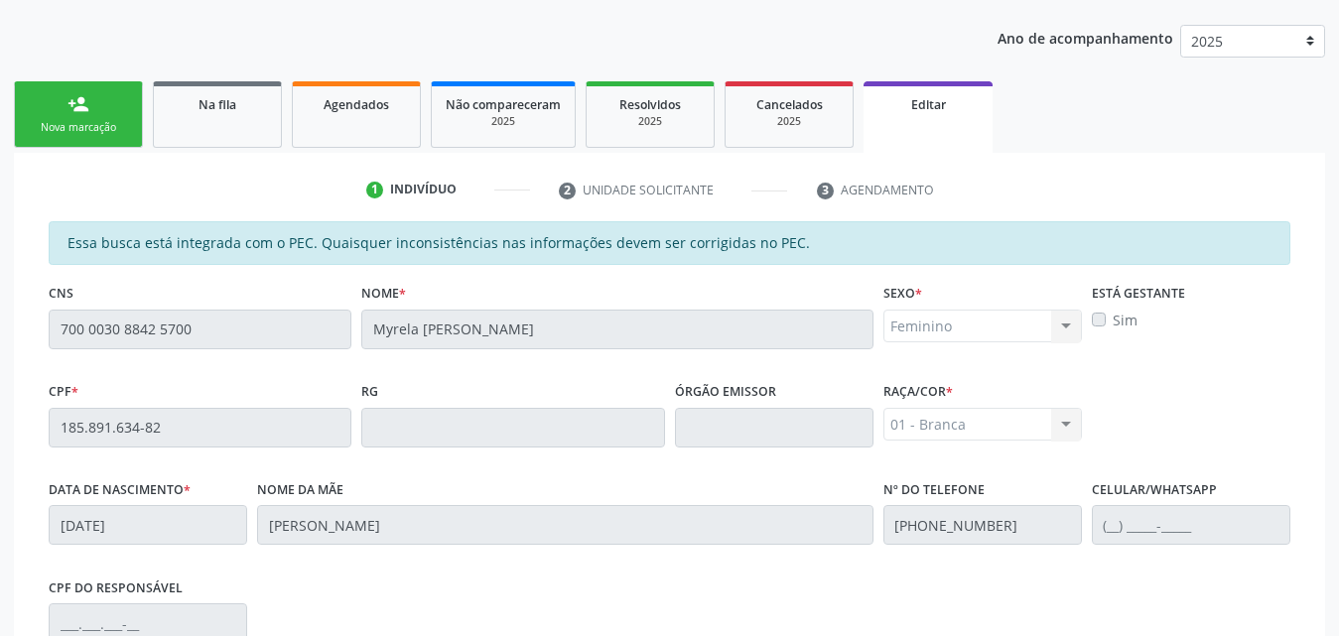
scroll to position [56, 0]
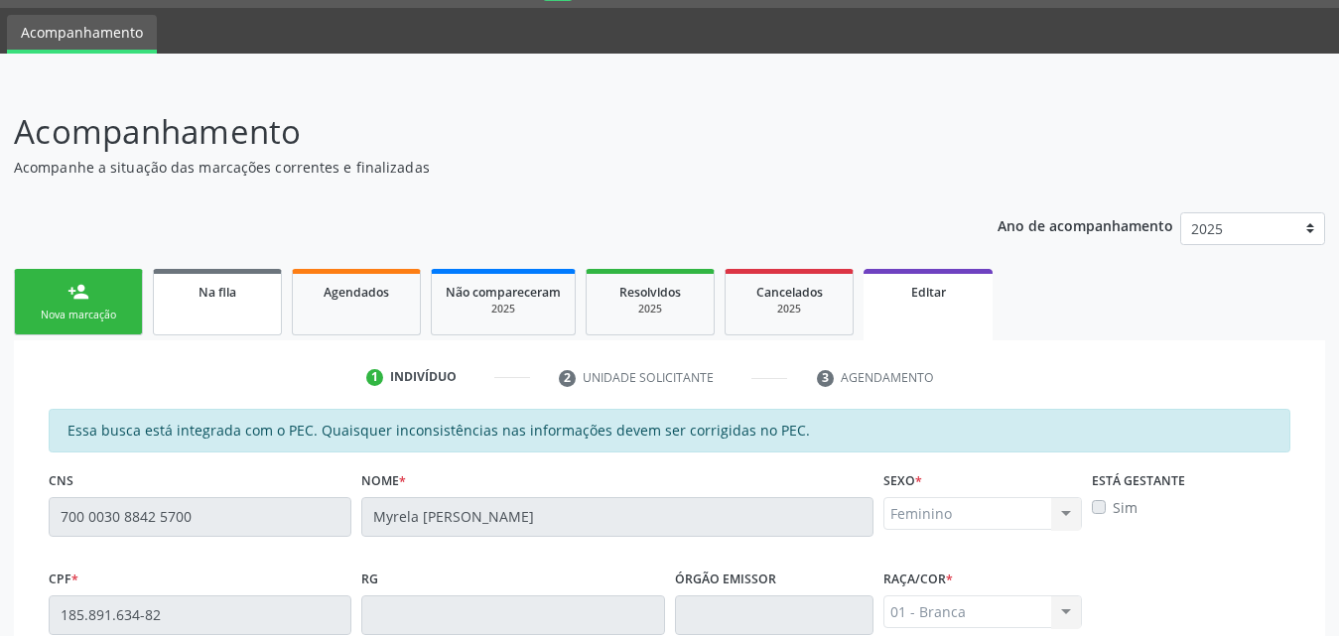
click at [238, 306] on link "Na fila" at bounding box center [217, 302] width 129 height 67
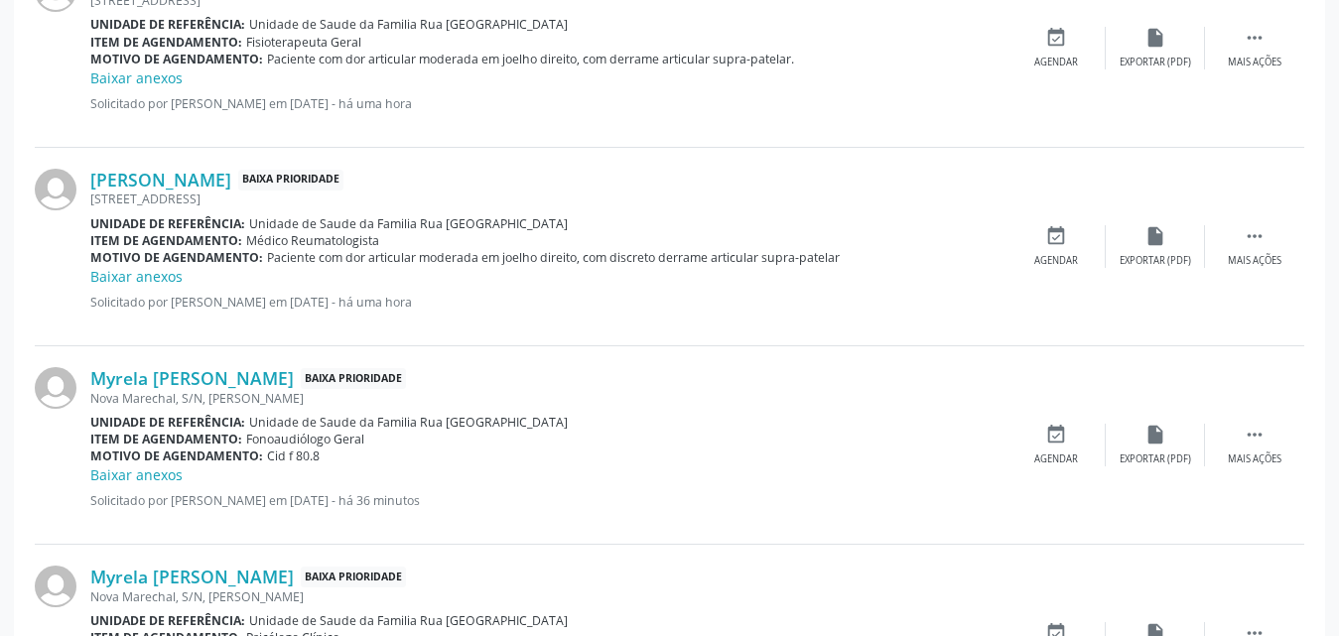
scroll to position [2000, 0]
